Goal: Task Accomplishment & Management: Use online tool/utility

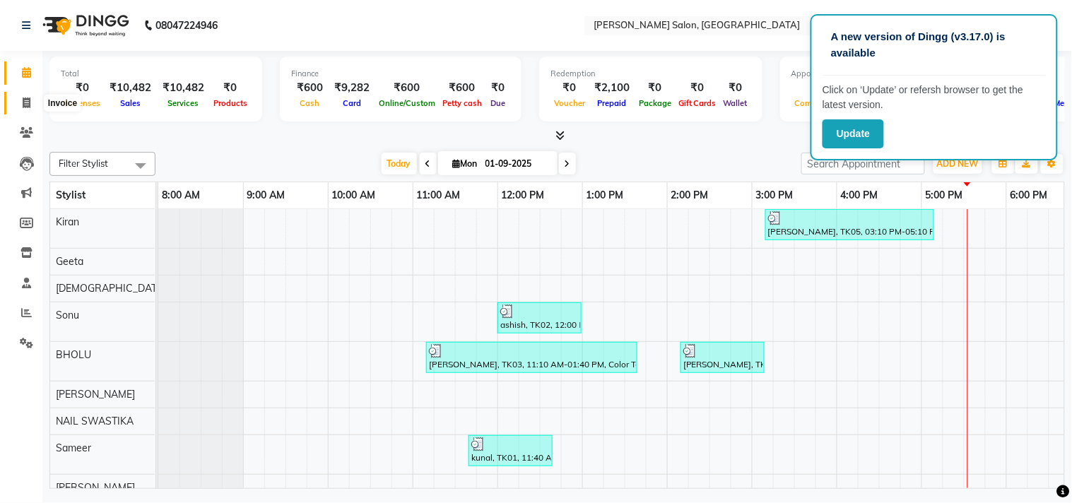
click at [28, 97] on icon at bounding box center [27, 102] width 8 height 11
select select "service"
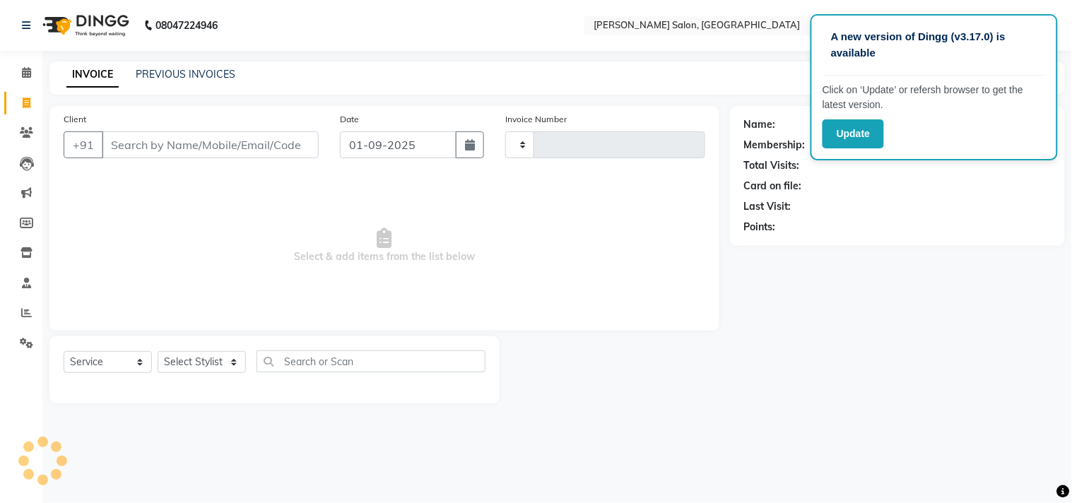
type input "3519"
select select "7229"
click at [177, 71] on link "PREVIOUS INVOICES" at bounding box center [186, 74] width 100 height 13
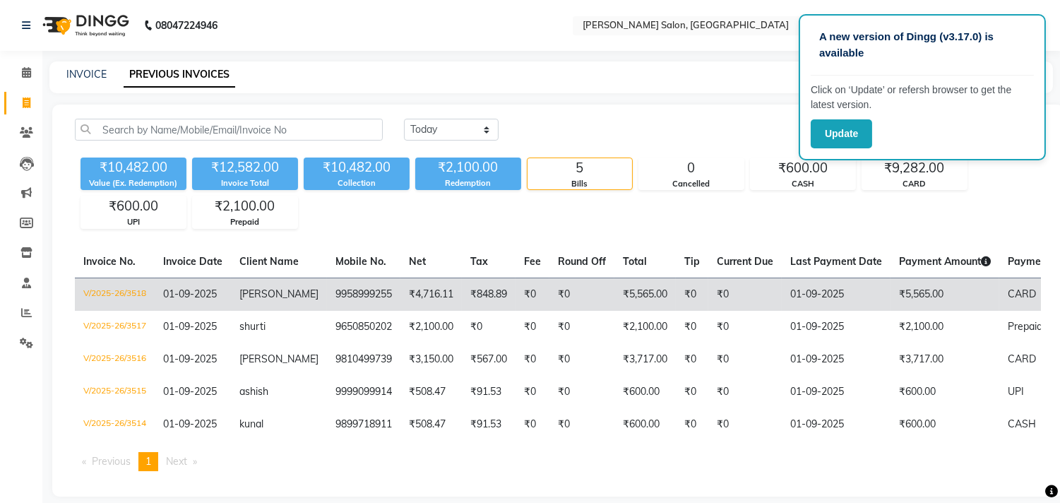
click at [1014, 291] on span "CARD" at bounding box center [1022, 293] width 28 height 13
click at [1006, 300] on td "CARD" at bounding box center [1055, 294] width 112 height 33
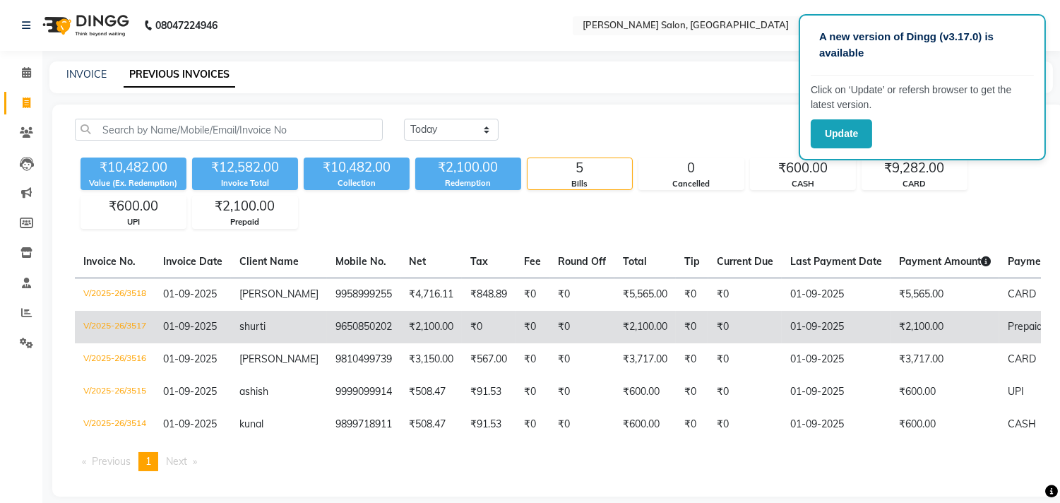
click at [1008, 324] on span "Prepaid" at bounding box center [1025, 326] width 35 height 13
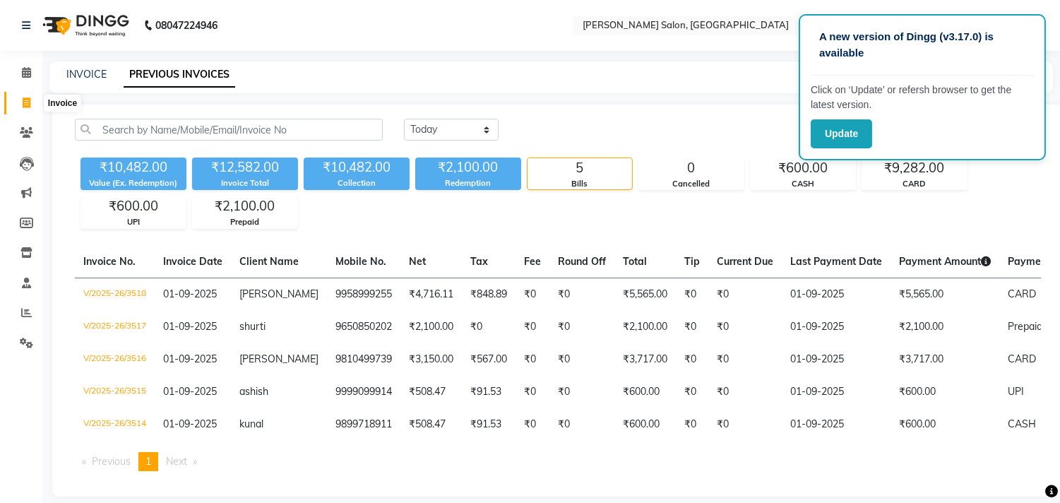
click at [27, 95] on span at bounding box center [26, 103] width 25 height 16
select select "service"
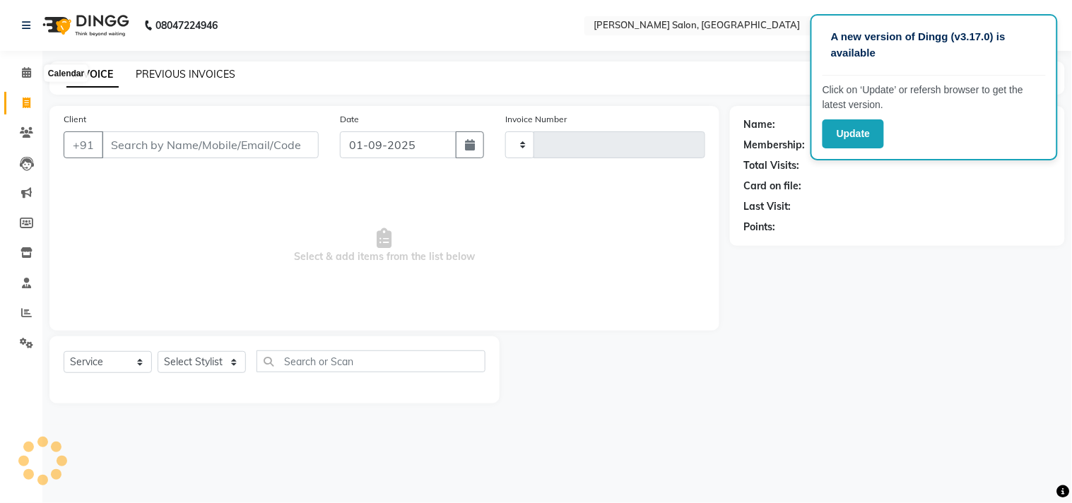
type input "3519"
select select "7229"
click at [26, 315] on icon at bounding box center [26, 312] width 11 height 11
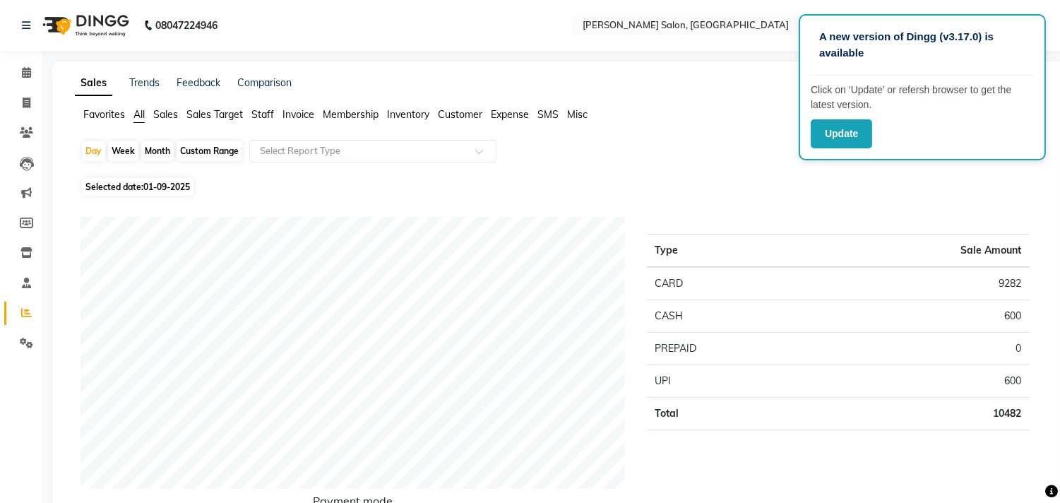
click at [268, 114] on span "Staff" at bounding box center [262, 114] width 23 height 13
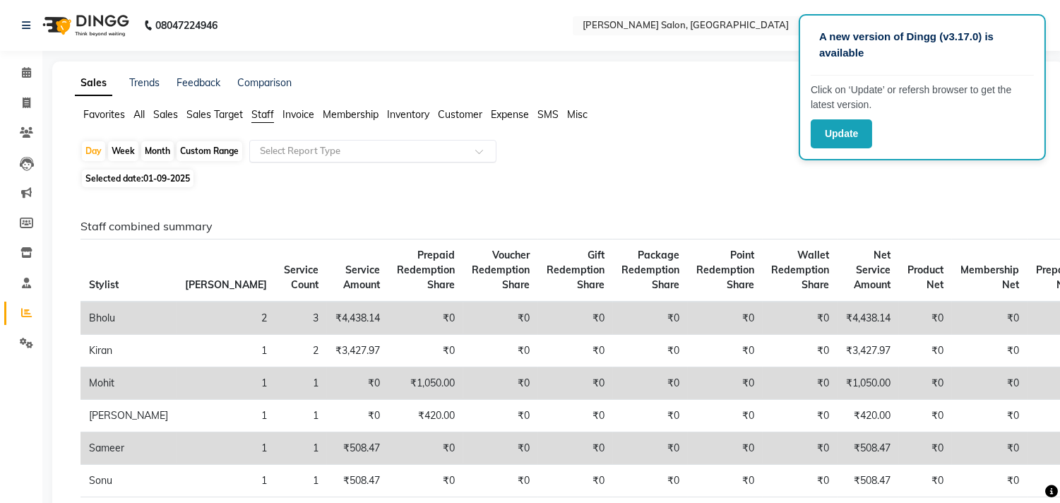
click at [482, 146] on div at bounding box center [373, 151] width 246 height 14
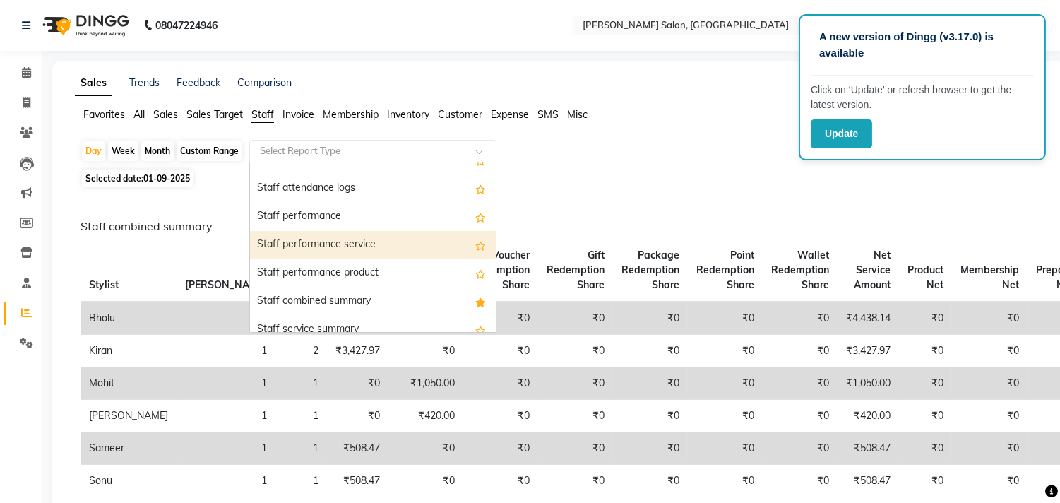
scroll to position [235, 0]
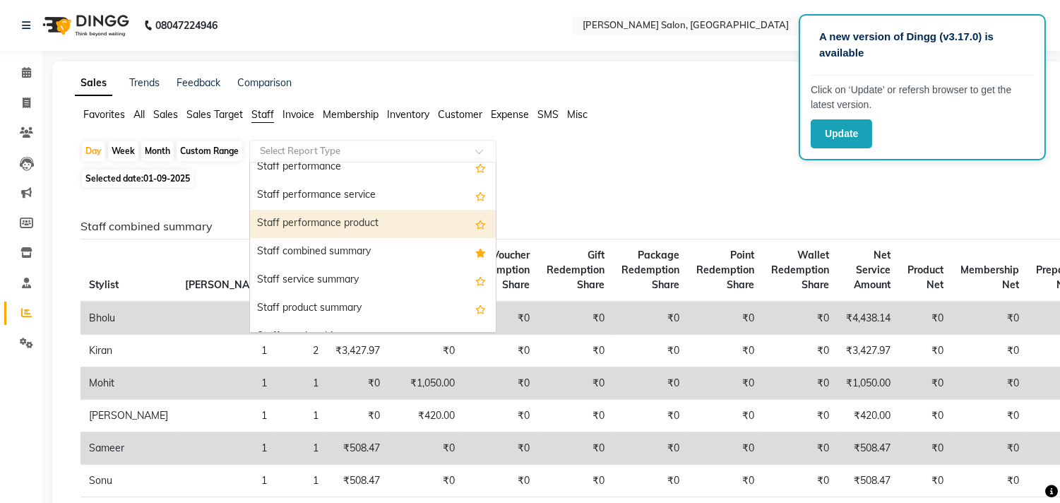
click at [146, 177] on span "01-09-2025" at bounding box center [166, 178] width 47 height 11
select select "9"
select select "2025"
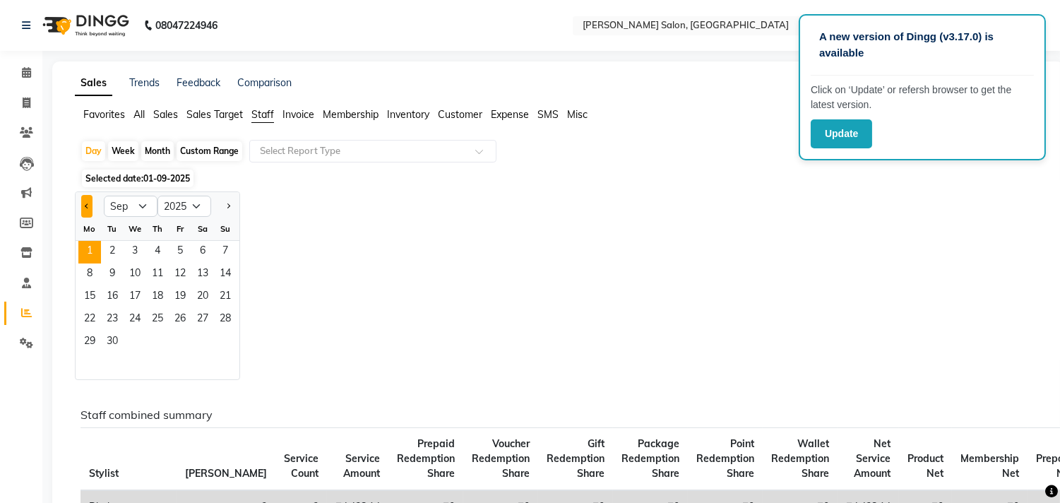
click at [85, 208] on button "Previous month" at bounding box center [86, 206] width 11 height 23
select select "8"
click at [182, 248] on span "1" at bounding box center [180, 252] width 23 height 23
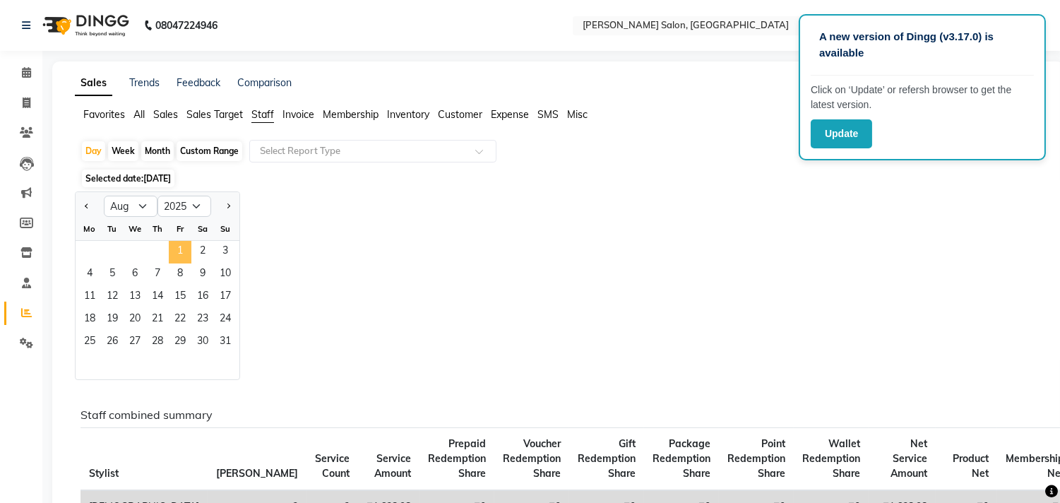
click at [179, 251] on span "1" at bounding box center [180, 252] width 23 height 23
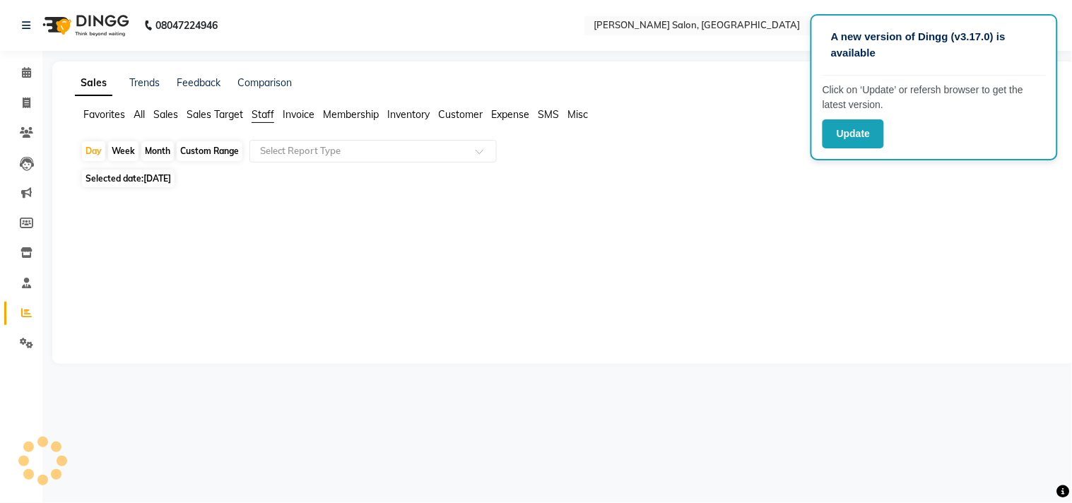
click at [153, 149] on div "Month" at bounding box center [157, 151] width 32 height 20
select select "8"
select select "2025"
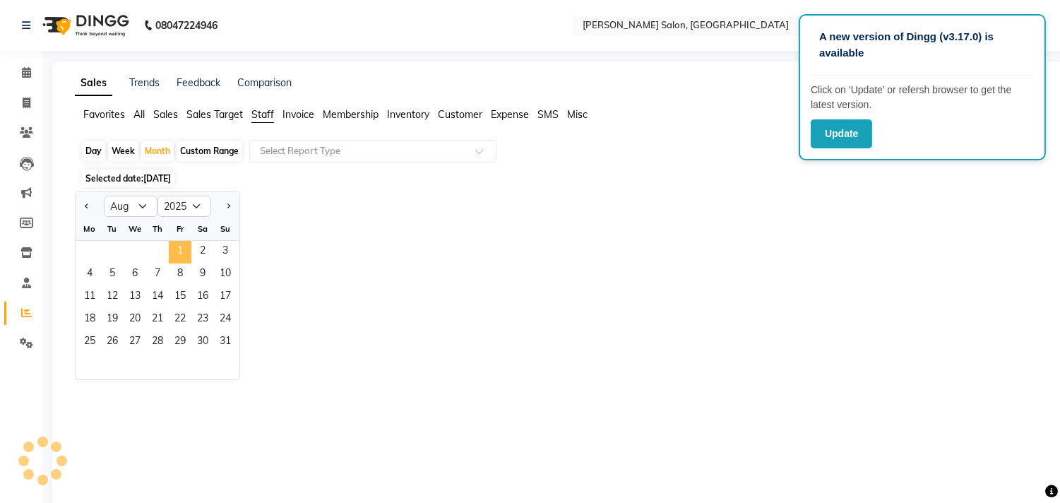
click at [182, 256] on span "1" at bounding box center [180, 252] width 23 height 23
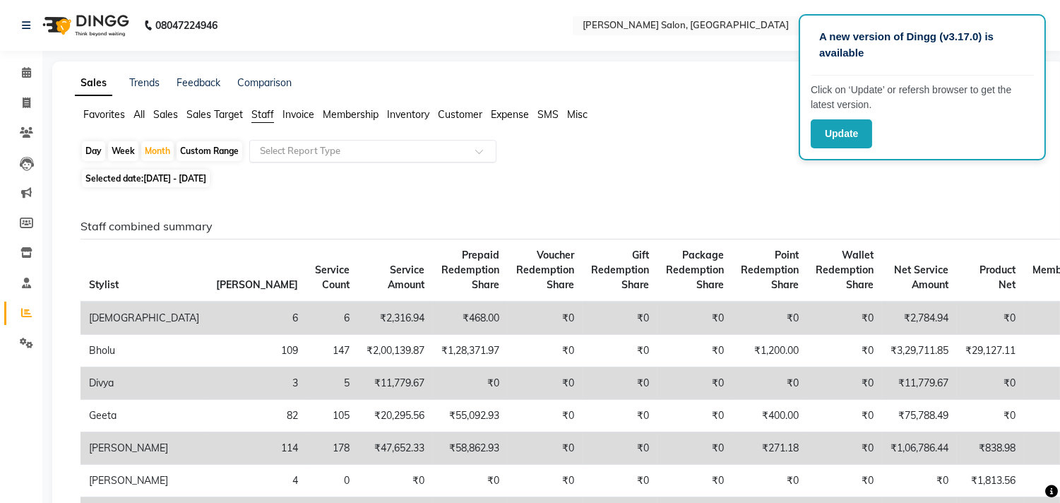
click at [482, 152] on span at bounding box center [484, 155] width 18 height 14
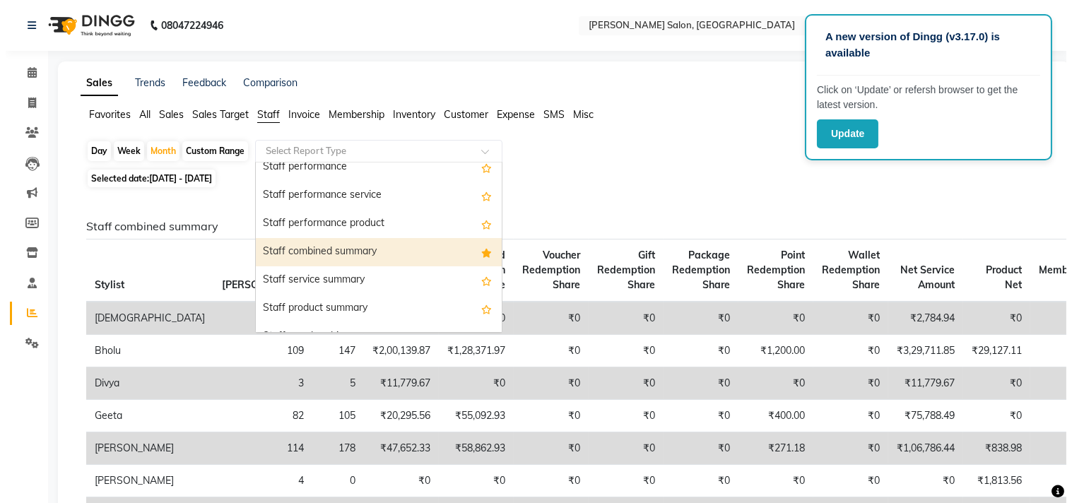
scroll to position [314, 0]
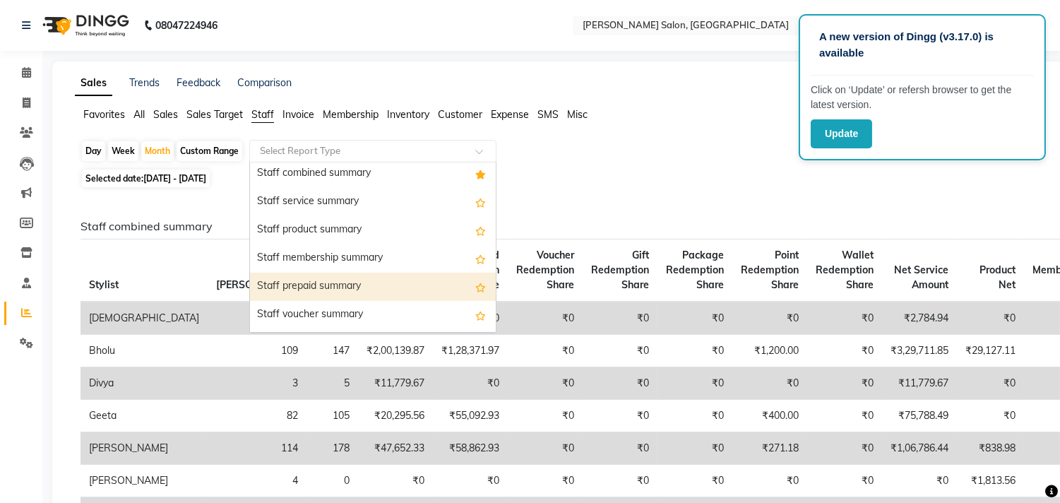
click at [334, 287] on div "Staff prepaid summary" at bounding box center [373, 287] width 246 height 28
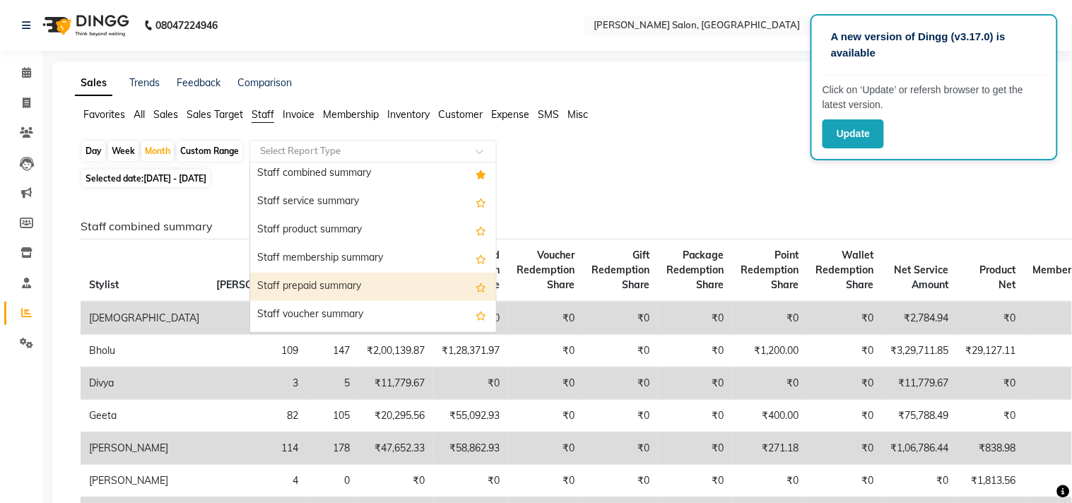
select select "csv"
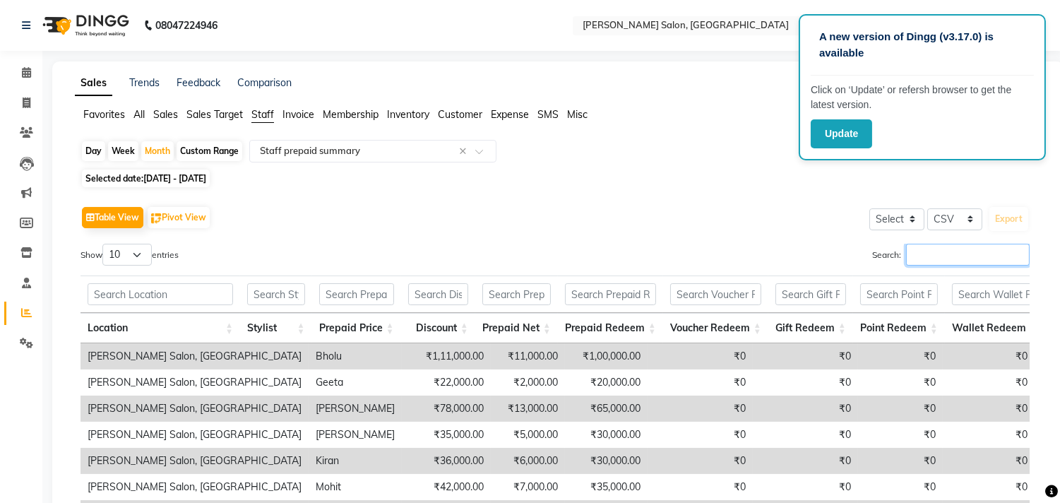
click at [940, 256] on input "Search:" at bounding box center [968, 255] width 124 height 22
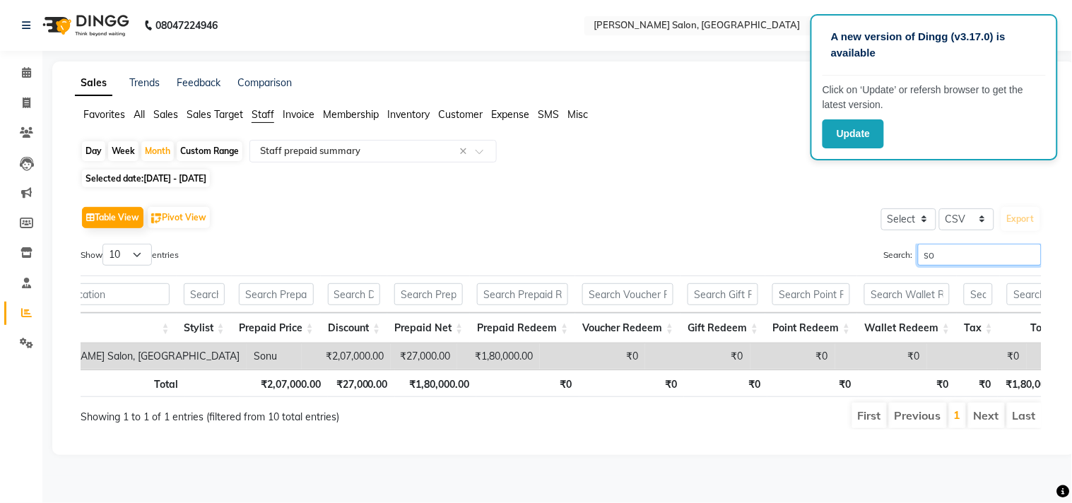
scroll to position [0, 93]
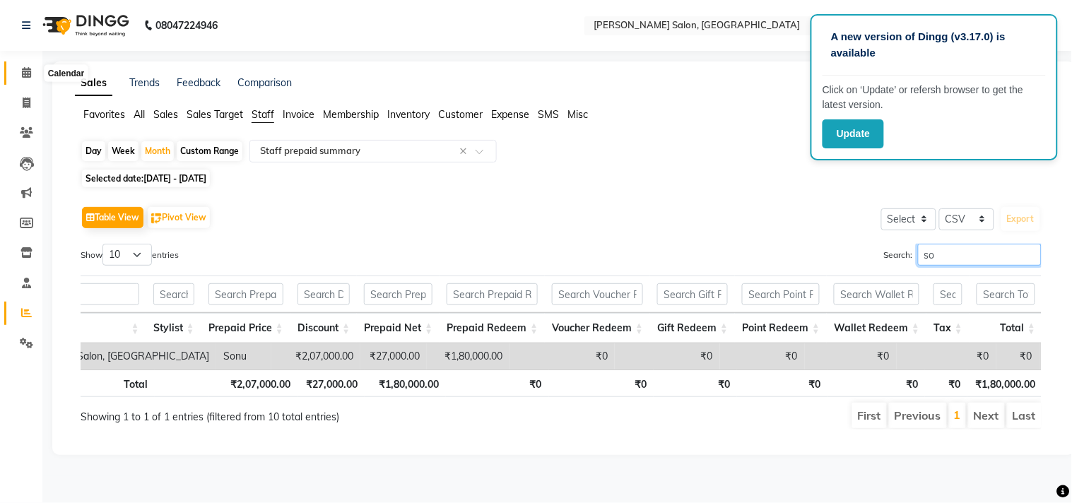
type input "so"
click at [26, 74] on icon at bounding box center [26, 72] width 9 height 11
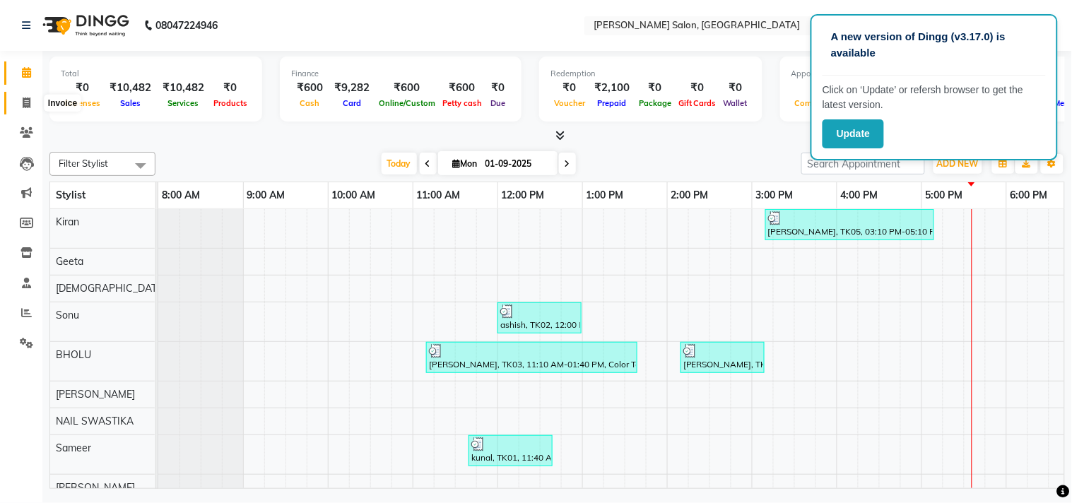
click at [20, 103] on span at bounding box center [26, 103] width 25 height 16
select select "service"
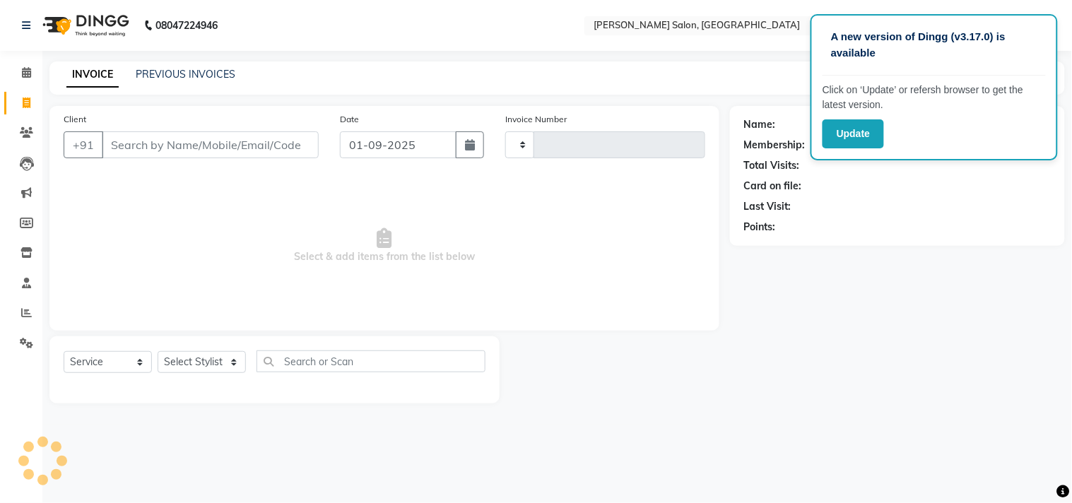
type input "3519"
select select "7229"
click at [23, 66] on span at bounding box center [26, 73] width 25 height 16
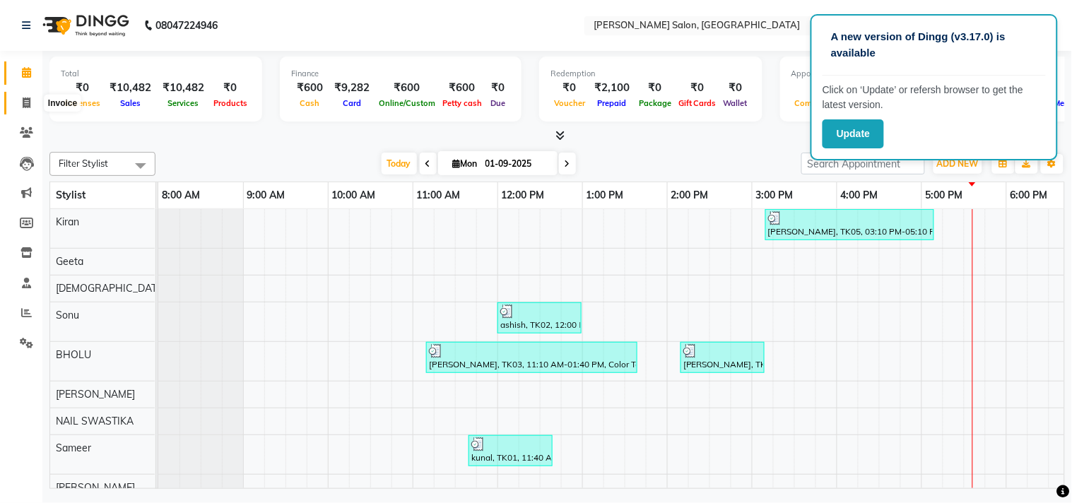
click at [23, 107] on icon at bounding box center [27, 102] width 8 height 11
select select "service"
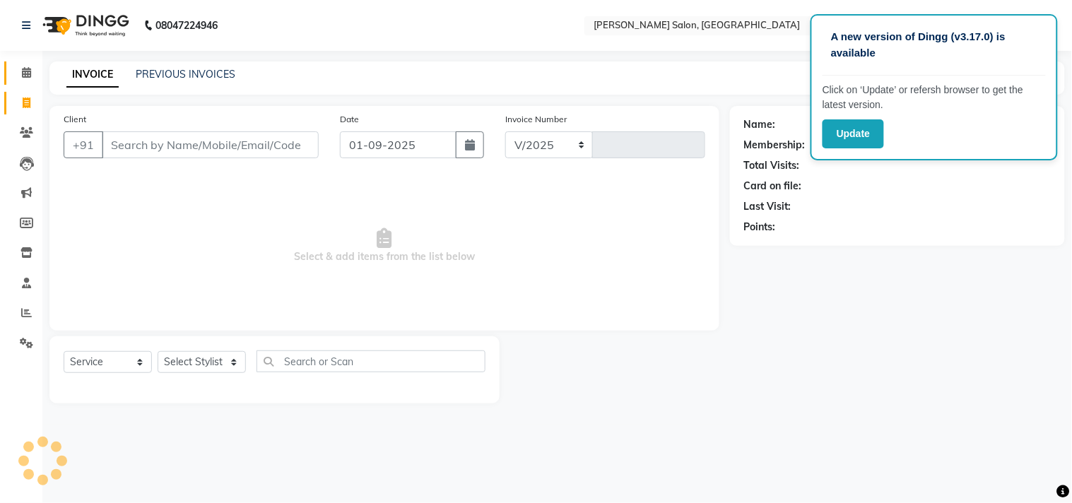
select select "7229"
type input "3519"
click at [29, 66] on span at bounding box center [26, 73] width 25 height 16
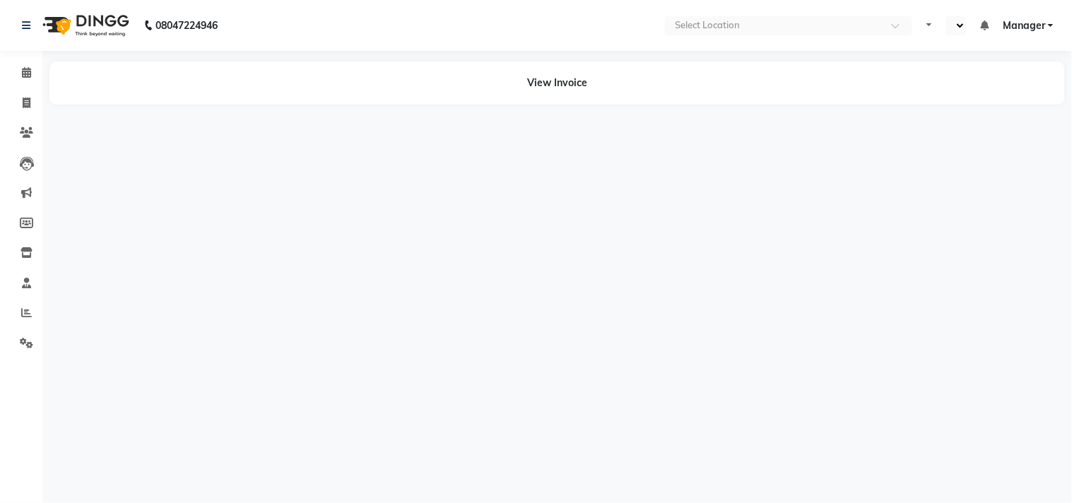
select select "en"
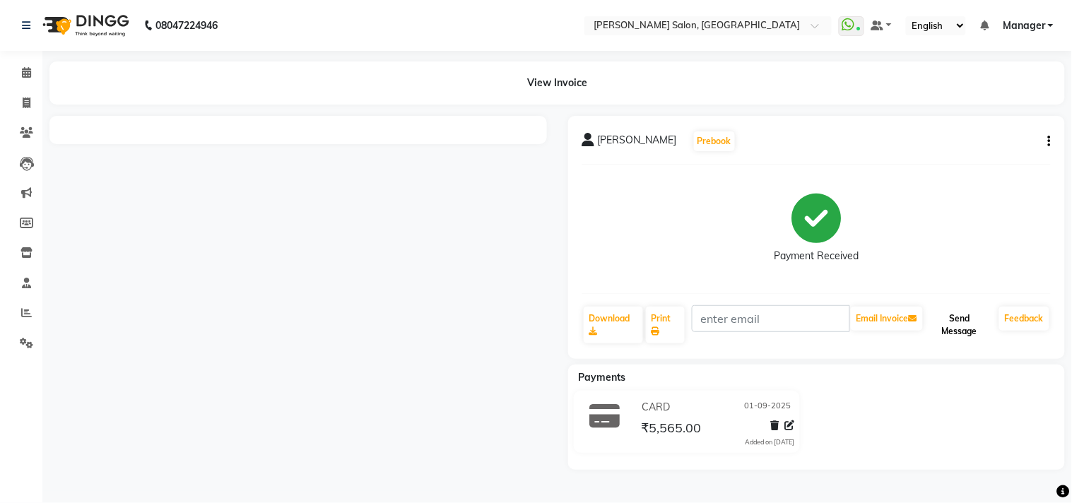
click at [966, 329] on button "Send Message" at bounding box center [959, 325] width 68 height 37
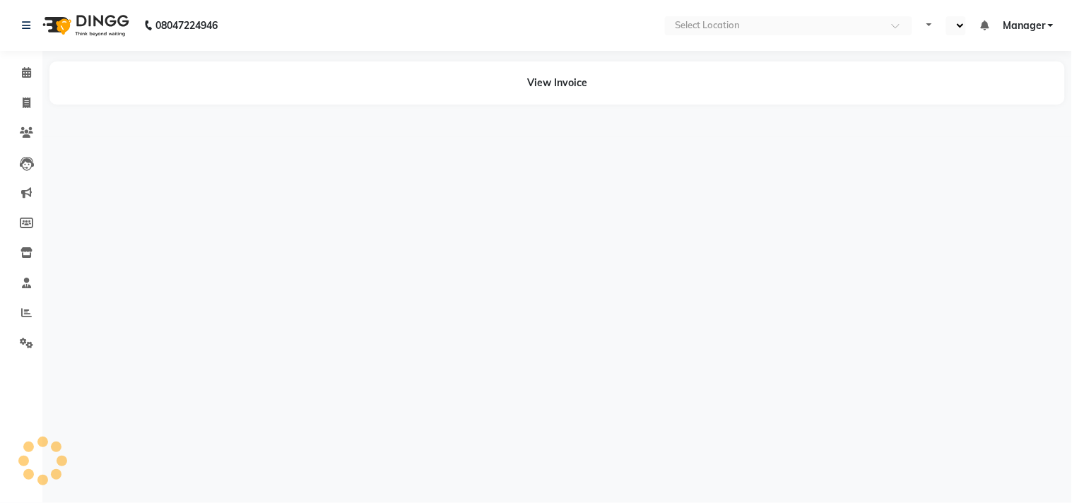
select select "en"
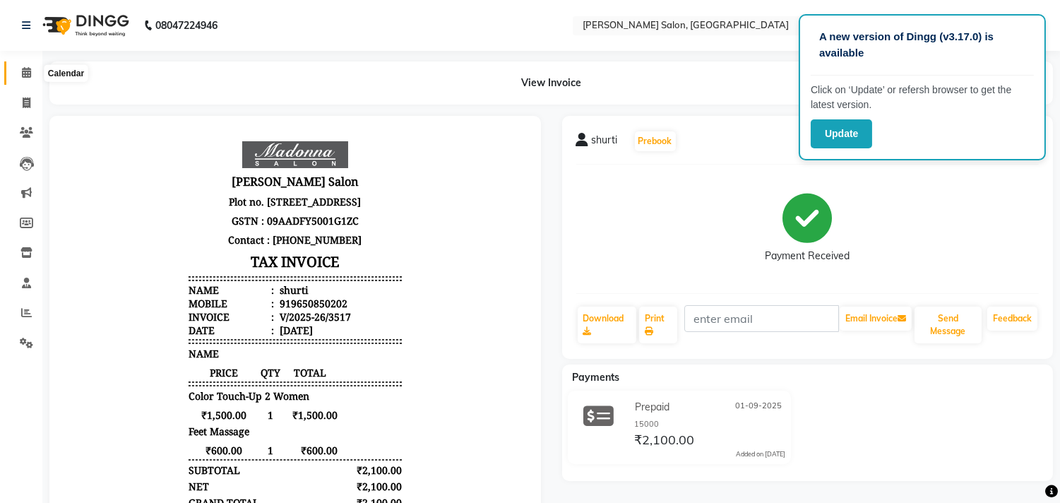
click at [24, 71] on icon at bounding box center [26, 72] width 9 height 11
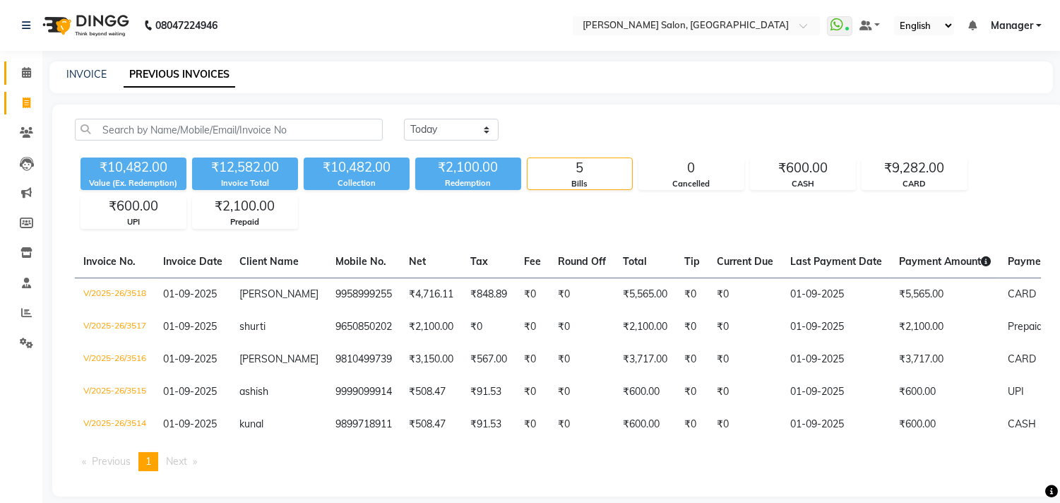
click at [33, 73] on span at bounding box center [26, 73] width 25 height 16
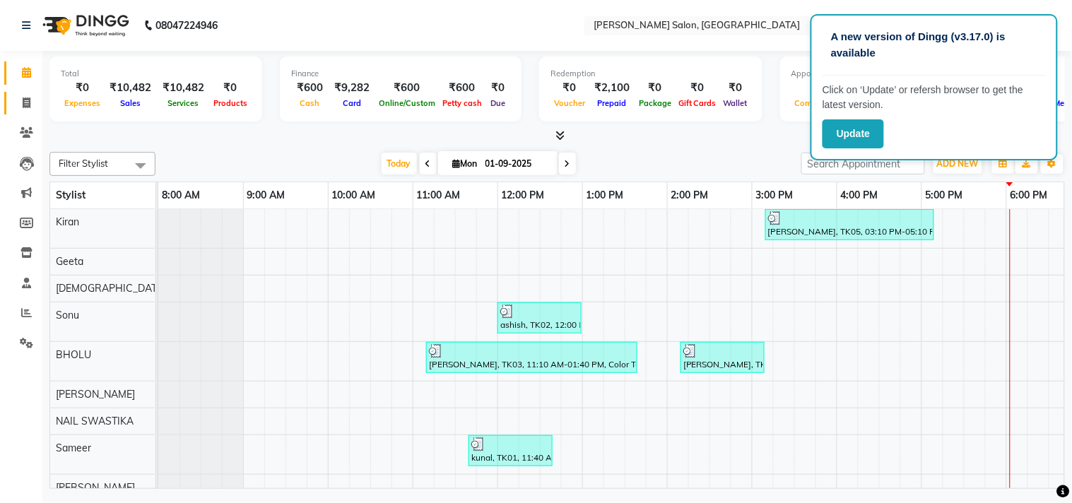
click at [23, 104] on icon at bounding box center [27, 102] width 8 height 11
select select "service"
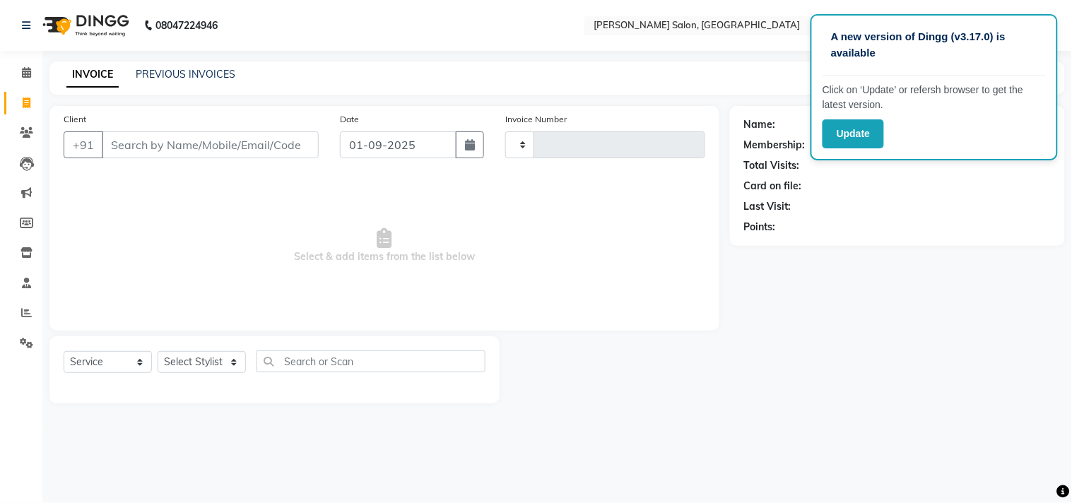
type input "3519"
select select "7229"
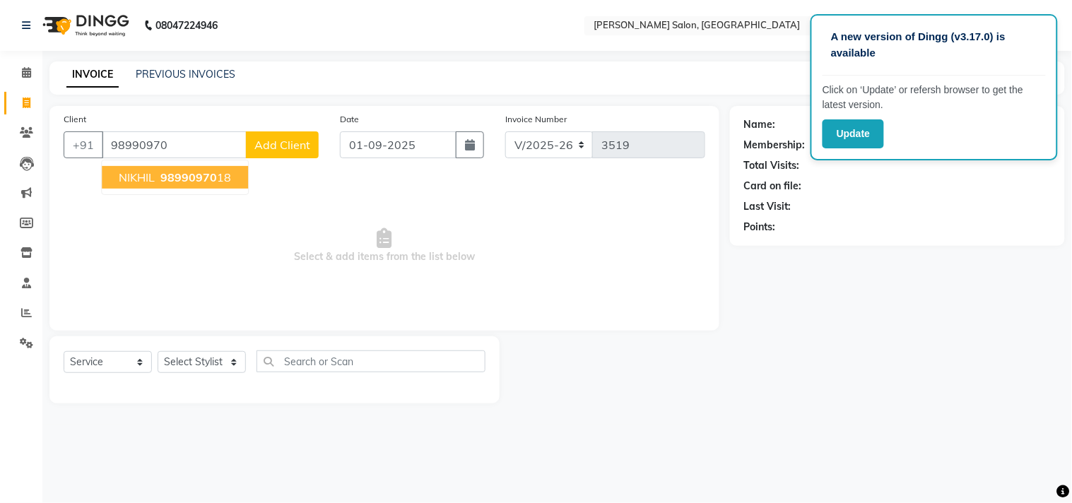
click at [224, 184] on ngb-highlight "98990970 18" at bounding box center [194, 177] width 73 height 14
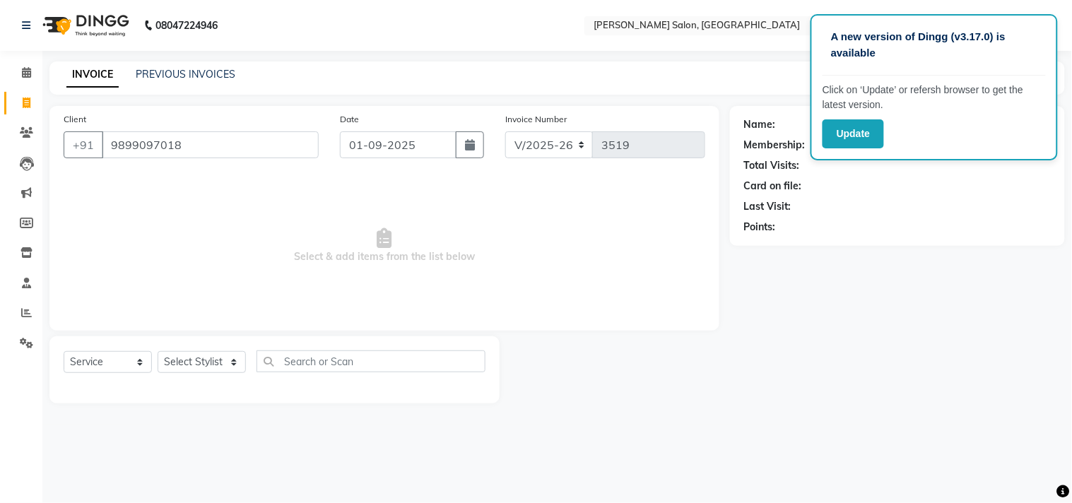
type input "9899097018"
click at [577, 212] on span "Select & add items from the list below" at bounding box center [384, 245] width 641 height 141
select select "1: Object"
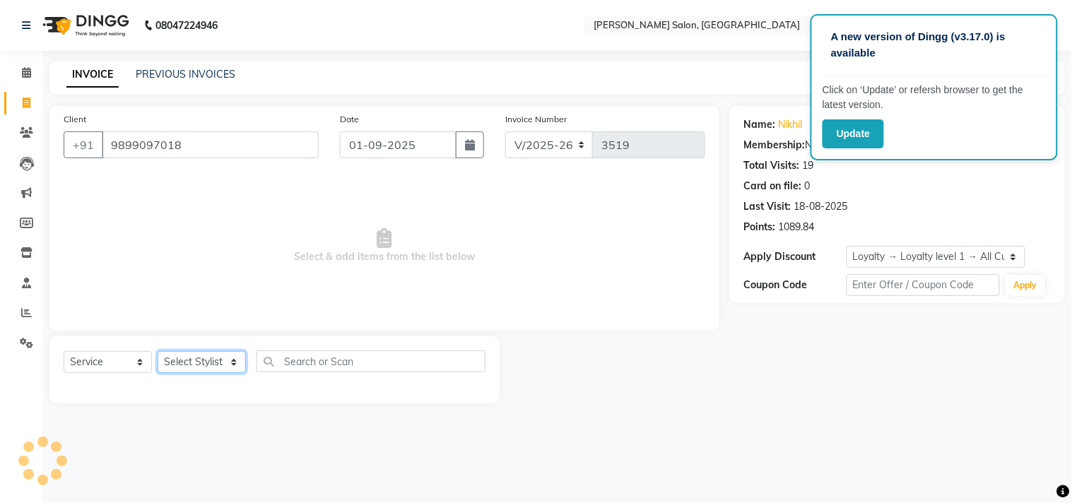
click at [230, 370] on select "Select Stylist Ashu BHOLU Divya Geeta Hanif JIYA SINGH Kiran LAXMAN PEDI Manage…" at bounding box center [202, 362] width 88 height 22
select select "61926"
click at [158, 352] on select "Select Stylist Ashu BHOLU Divya Geeta Hanif JIYA SINGH Kiran LAXMAN PEDI Manage…" at bounding box center [202, 362] width 88 height 22
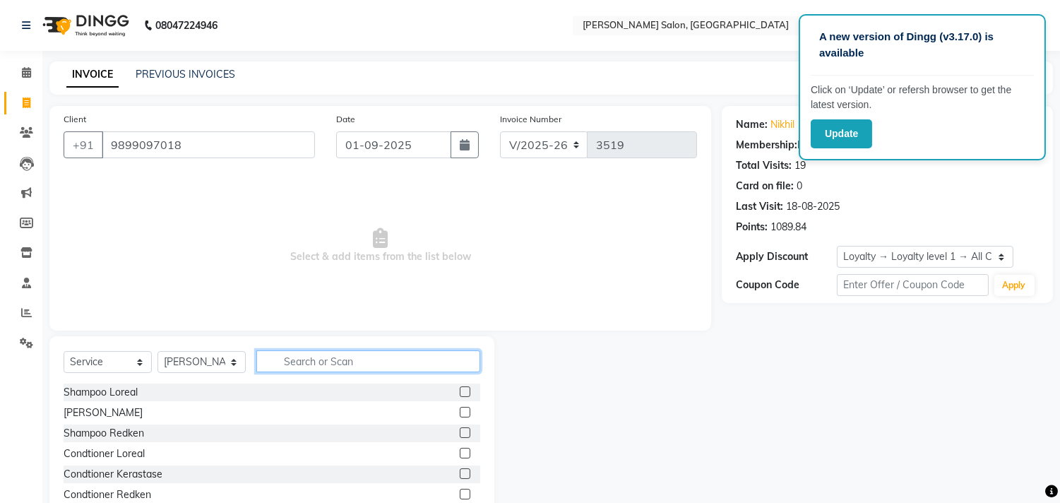
click at [339, 362] on input "text" at bounding box center [368, 361] width 224 height 22
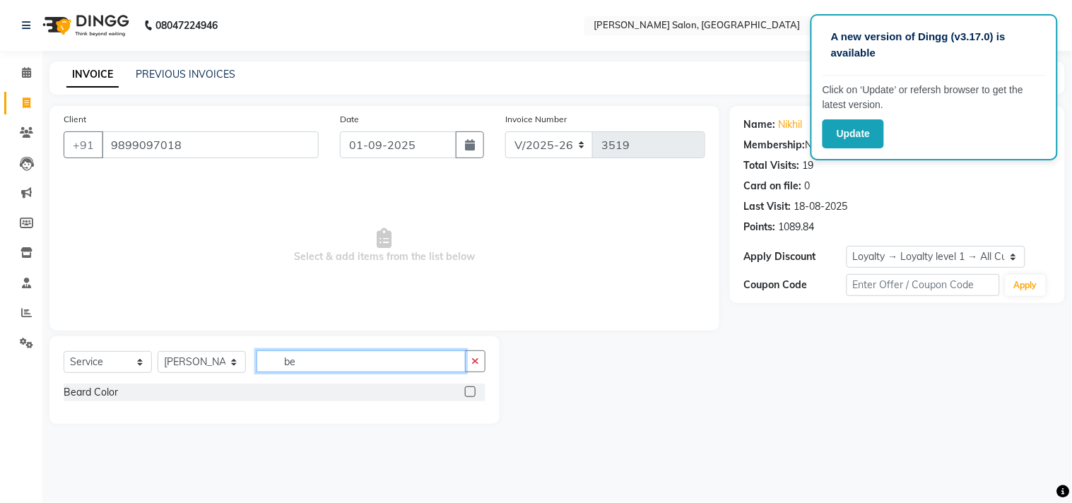
type input "b"
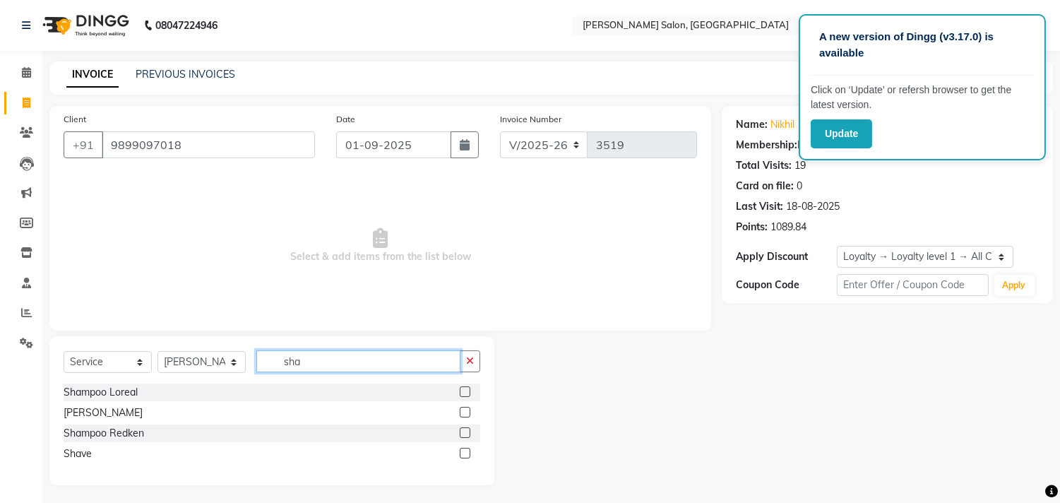
type input "sha"
click at [461, 457] on label at bounding box center [465, 453] width 11 height 11
click at [461, 457] on input "checkbox" at bounding box center [464, 453] width 9 height 9
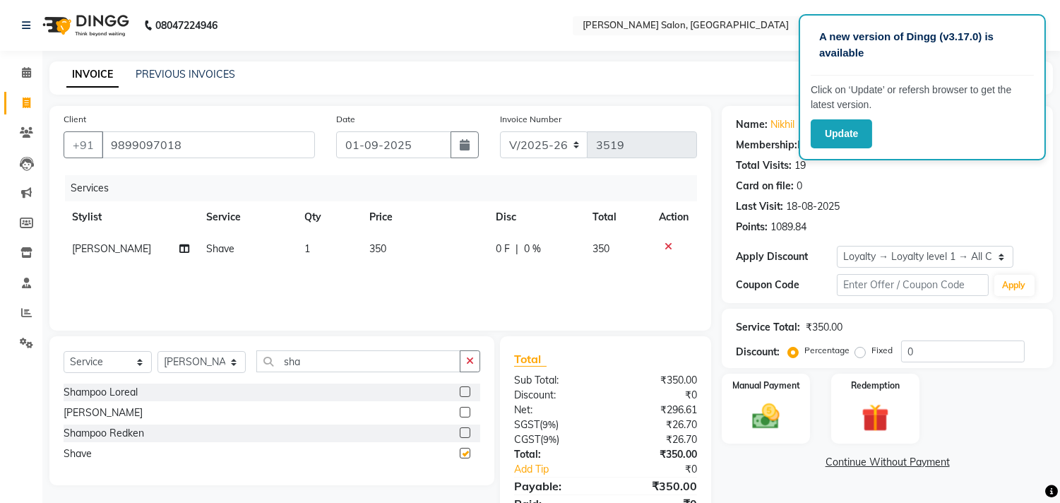
checkbox input "false"
click at [761, 413] on img at bounding box center [766, 416] width 44 height 32
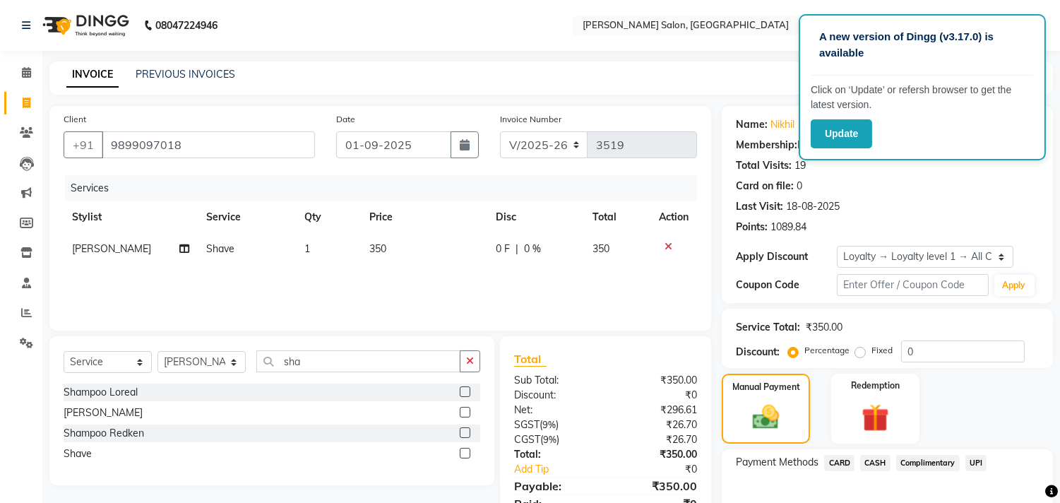
click at [874, 463] on span "CASH" at bounding box center [875, 463] width 30 height 16
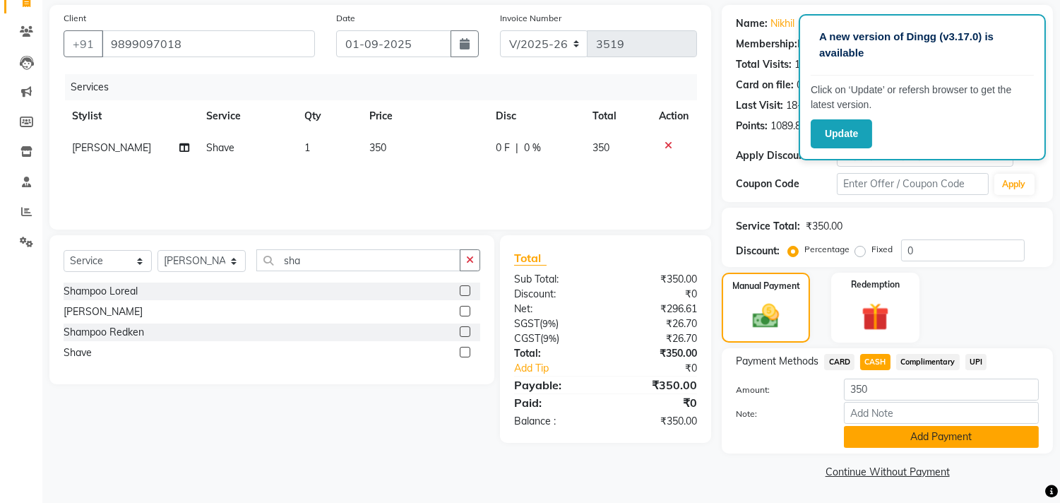
click at [963, 433] on button "Add Payment" at bounding box center [941, 437] width 195 height 22
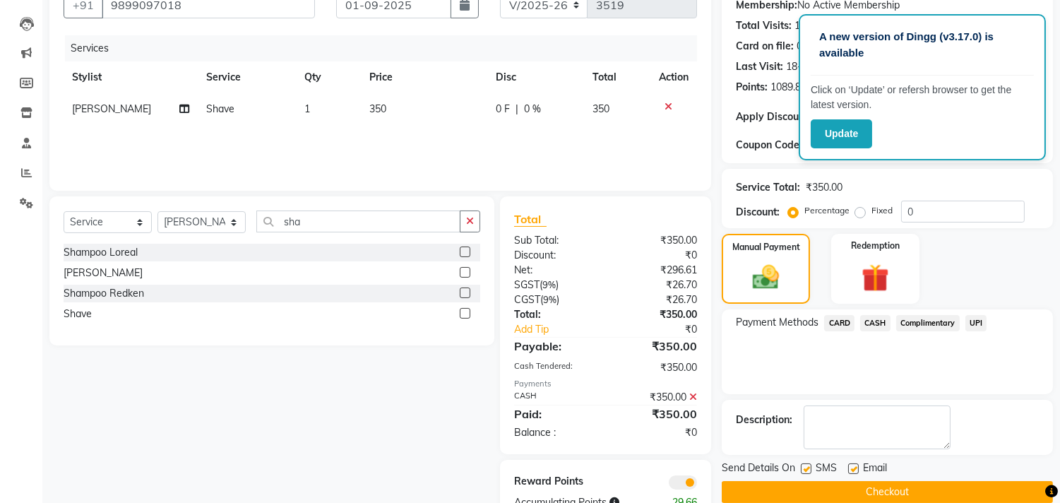
scroll to position [182, 0]
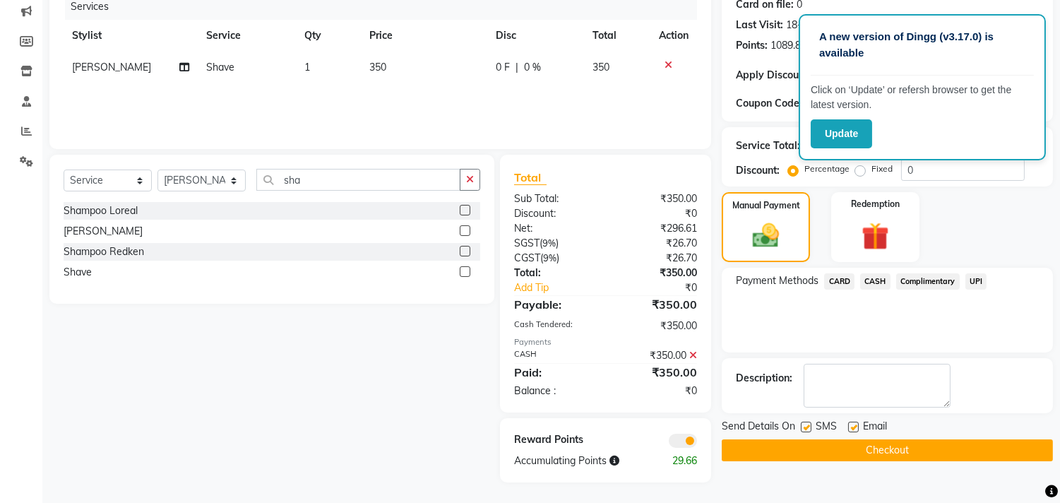
click at [944, 456] on button "Checkout" at bounding box center [887, 450] width 331 height 22
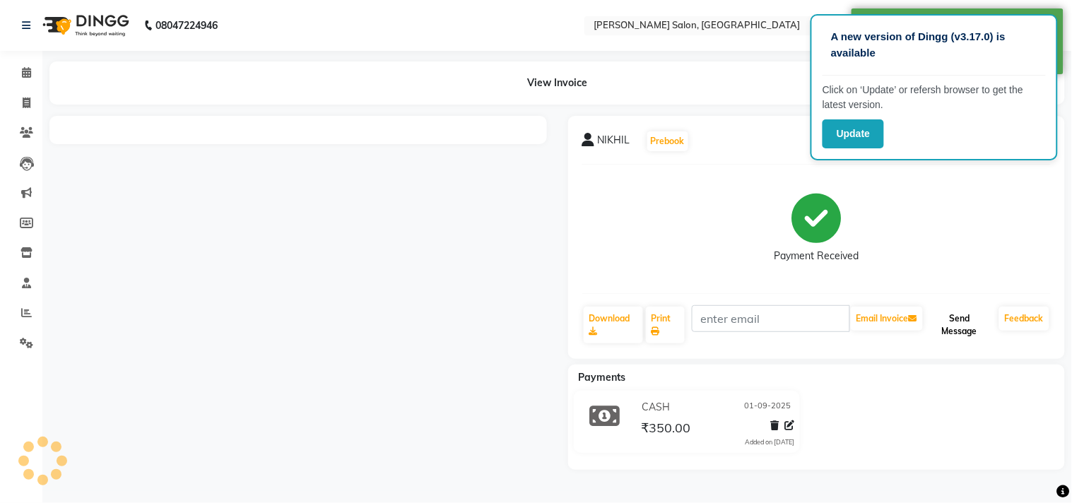
click at [957, 321] on button "Send Message" at bounding box center [959, 325] width 68 height 37
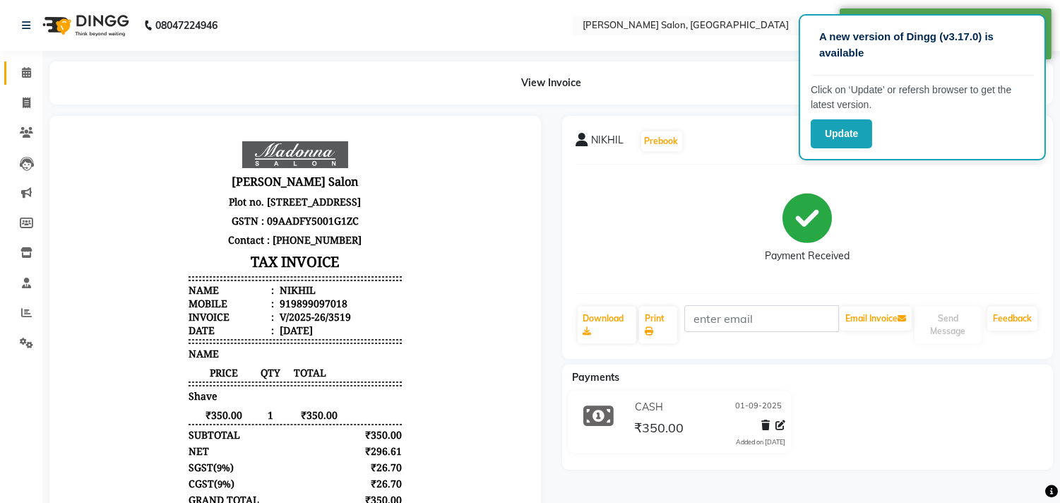
click at [28, 71] on icon at bounding box center [26, 72] width 9 height 11
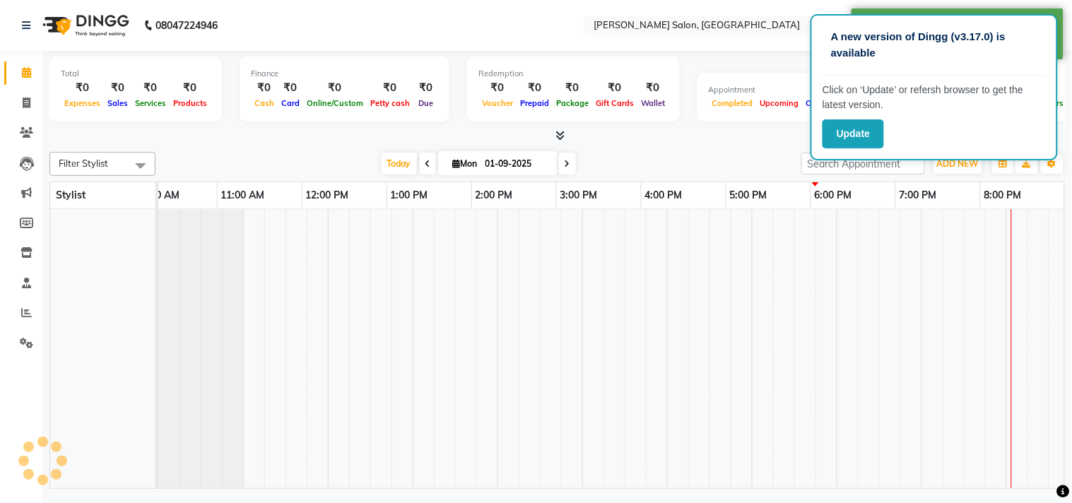
scroll to position [0, 196]
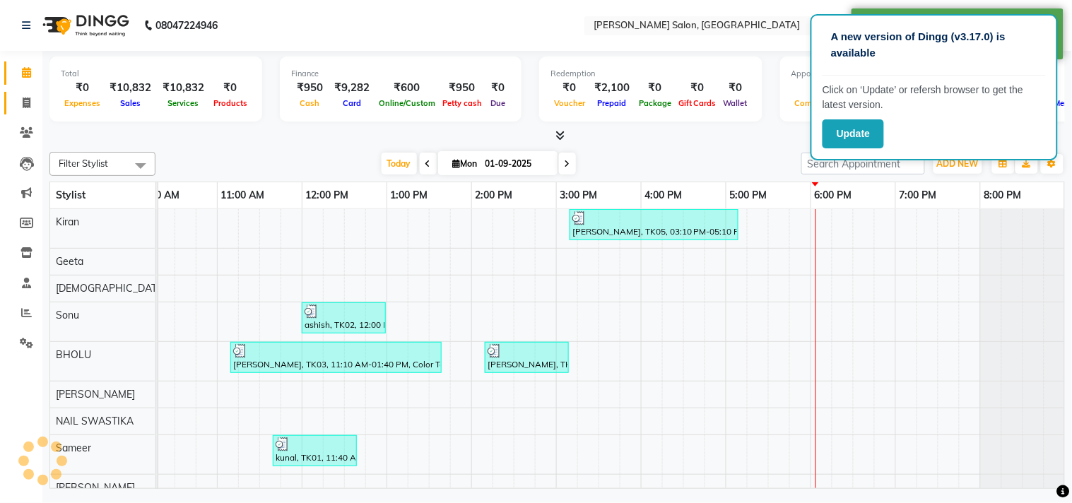
click at [23, 107] on icon at bounding box center [27, 102] width 8 height 11
select select "service"
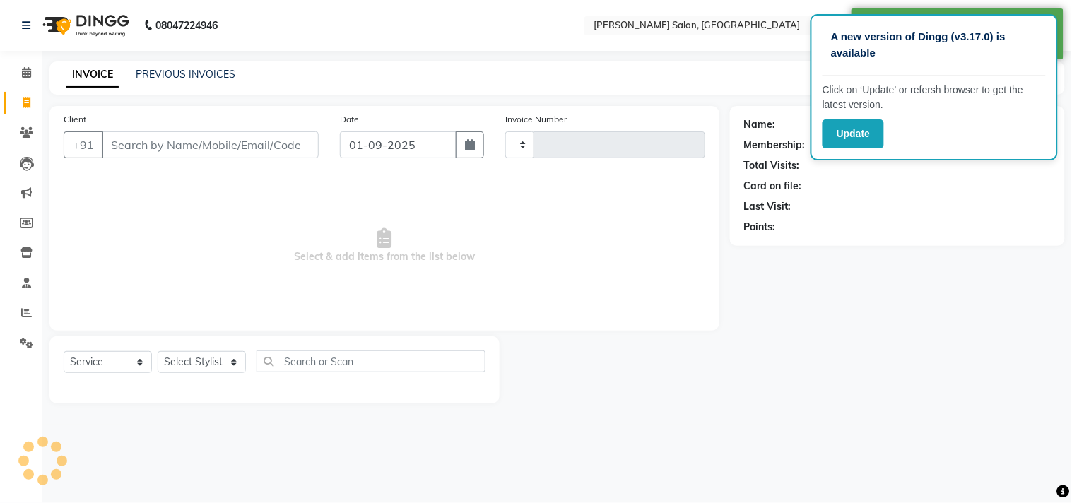
type input "3520"
select select "7229"
click at [25, 72] on icon at bounding box center [26, 72] width 9 height 11
